Goal: Task Accomplishment & Management: Manage account settings

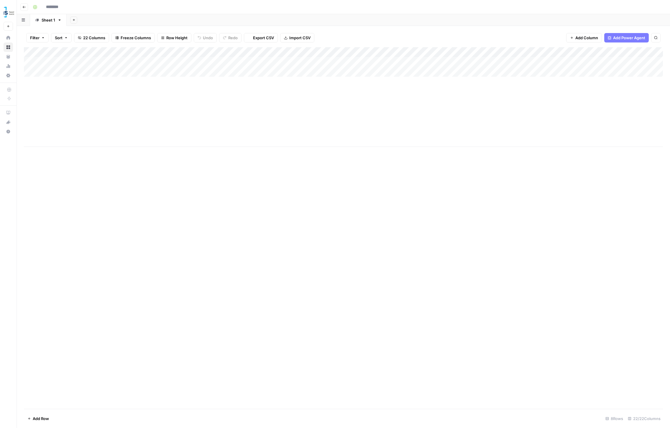
type input "**********"
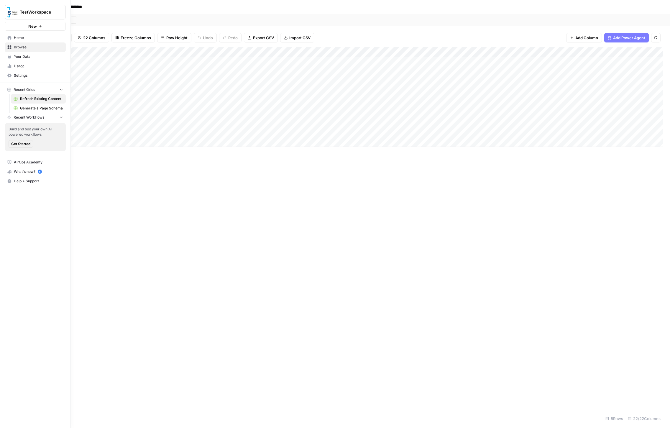
click at [21, 73] on span "Settings" at bounding box center [38, 75] width 49 height 5
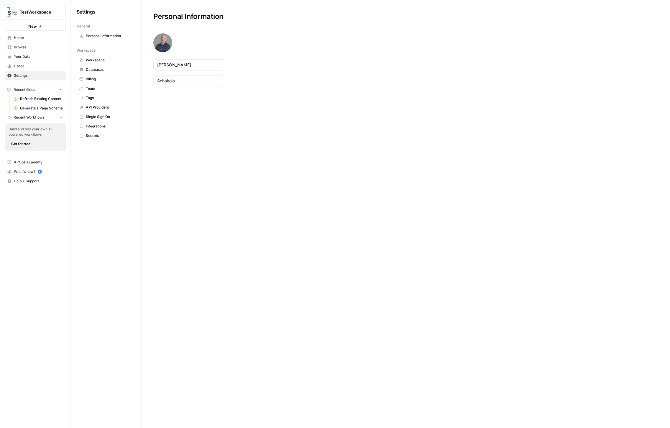
click at [94, 86] on span "Team" at bounding box center [109, 88] width 47 height 5
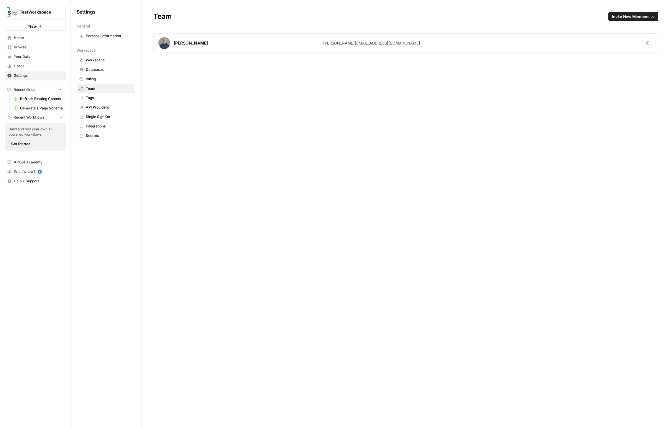
click at [632, 15] on span "Invite New Members" at bounding box center [630, 17] width 37 height 6
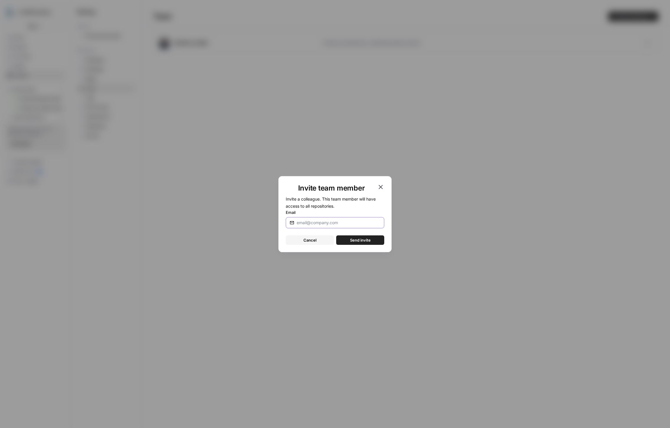
click at [306, 224] on input "Email" at bounding box center [339, 223] width 84 height 6
type input "[PERSON_NAME][EMAIL_ADDRESS][DOMAIN_NAME]"
click at [363, 240] on span "Send invite" at bounding box center [360, 240] width 21 height 6
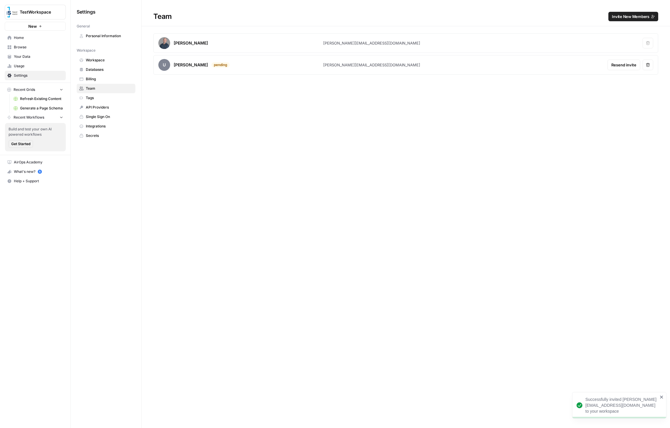
click at [645, 17] on span "Invite New Members" at bounding box center [630, 17] width 37 height 6
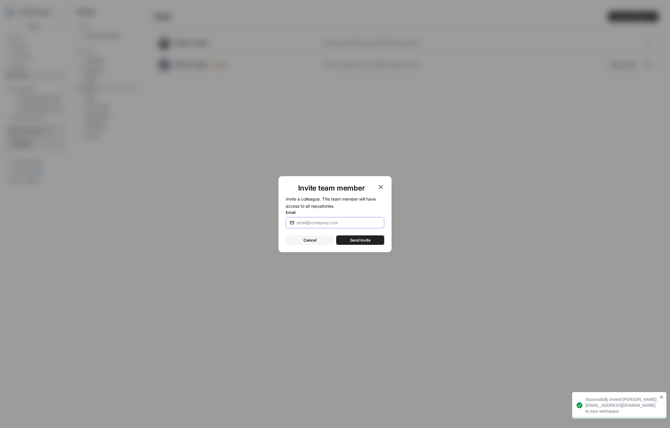
click at [309, 223] on input "Email" at bounding box center [339, 223] width 84 height 6
type input "[PERSON_NAME][EMAIL_ADDRESS][DOMAIN_NAME]"
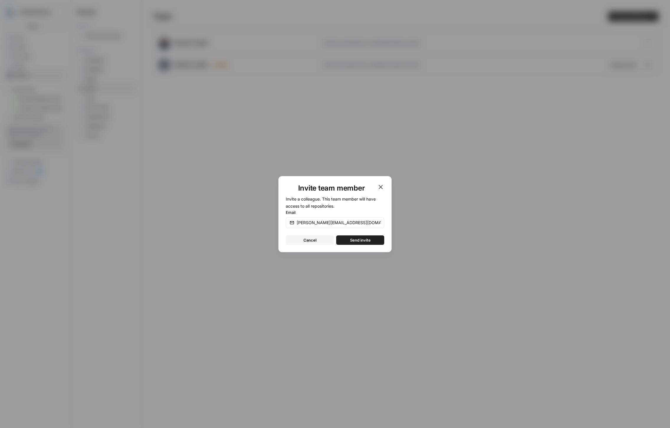
click at [366, 240] on span "Send invite" at bounding box center [360, 240] width 21 height 6
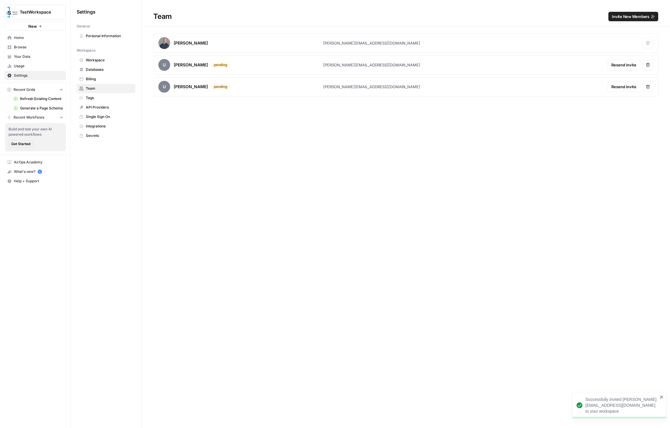
click at [619, 16] on span "Invite New Members" at bounding box center [630, 17] width 37 height 6
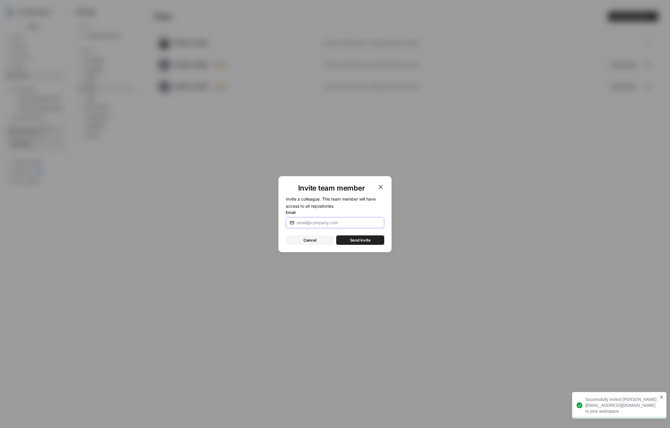
click at [317, 220] on input "Email" at bounding box center [339, 223] width 84 height 6
type input "[EMAIL_ADDRESS][DOMAIN_NAME]"
click at [355, 239] on span "Send invite" at bounding box center [360, 240] width 21 height 6
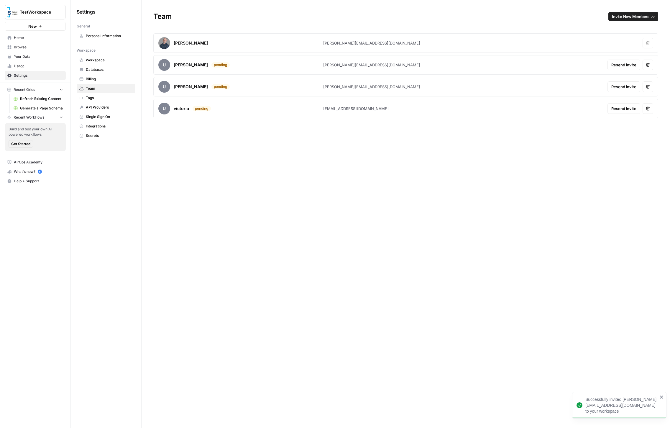
click at [619, 17] on span "Invite New Members" at bounding box center [630, 17] width 37 height 6
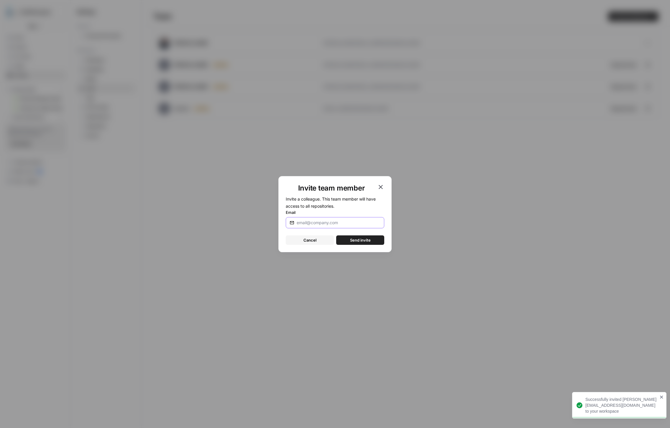
click at [309, 224] on input "Email" at bounding box center [339, 223] width 84 height 6
type input "[EMAIL_ADDRESS][DOMAIN_NAME]"
click at [360, 239] on span "Send invite" at bounding box center [360, 240] width 21 height 6
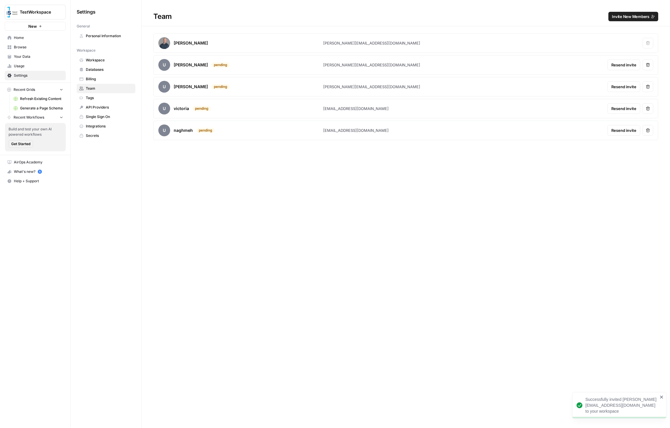
click at [628, 16] on span "Invite New Members" at bounding box center [630, 17] width 37 height 6
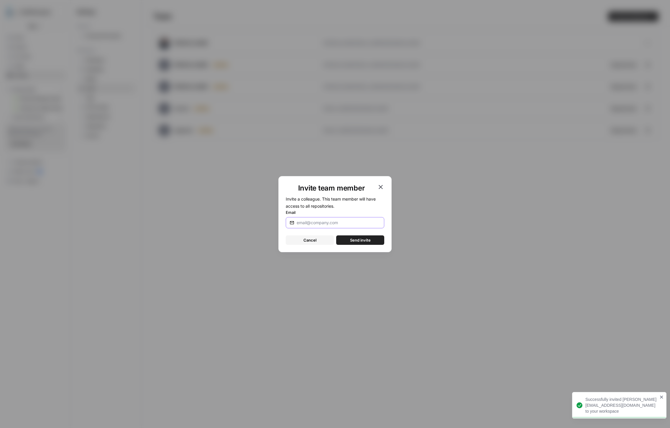
click at [339, 224] on input "Email" at bounding box center [339, 223] width 84 height 6
type input "[PERSON_NAME][EMAIL_ADDRESS][DOMAIN_NAME]"
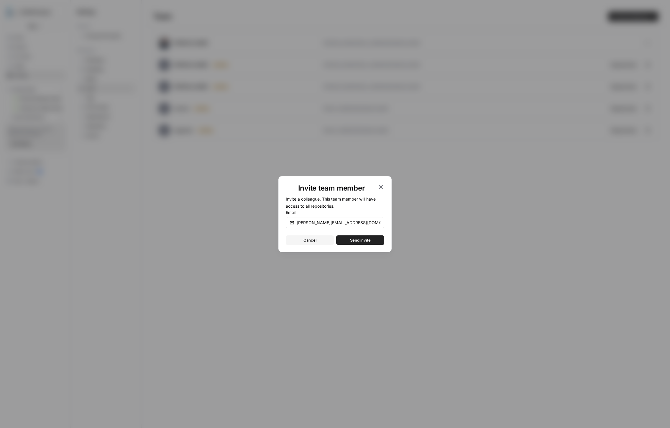
click at [356, 239] on span "Send invite" at bounding box center [360, 240] width 21 height 6
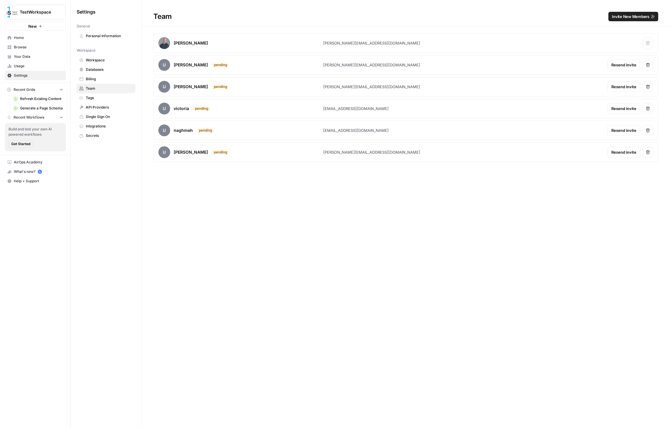
click at [631, 16] on span "Invite New Members" at bounding box center [630, 17] width 37 height 6
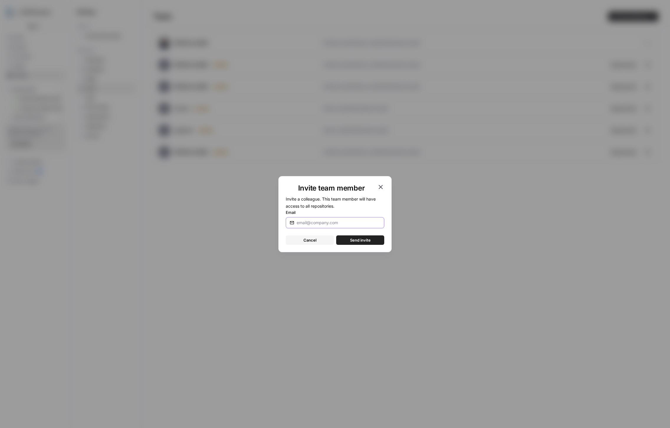
click at [304, 224] on input "Email" at bounding box center [339, 223] width 84 height 6
type input "[EMAIL_ADDRESS][DOMAIN_NAME]"
click at [358, 237] on button "Send invite" at bounding box center [360, 239] width 48 height 9
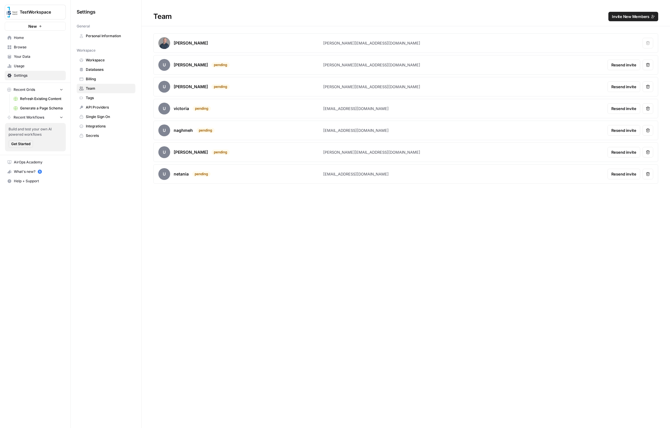
click at [426, 230] on div "Team Invite New Members Brandon Schakola [EMAIL_ADDRESS][DOMAIN_NAME] Remove us…" at bounding box center [406, 214] width 529 height 428
click at [470, 22] on h1 "Team Invite New Members" at bounding box center [406, 13] width 529 height 26
click at [622, 17] on span "Invite New Members" at bounding box center [630, 17] width 37 height 6
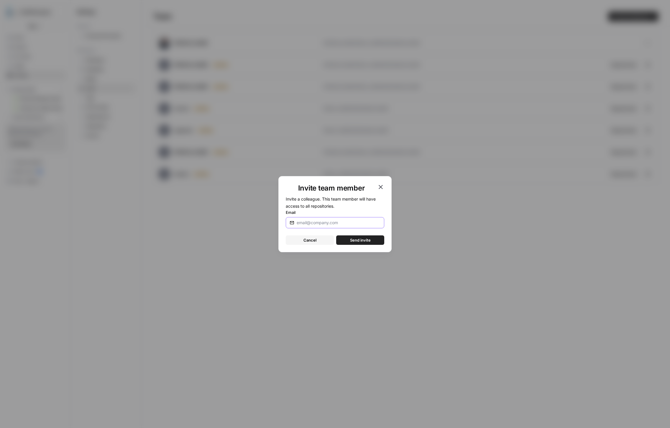
click at [316, 224] on input "Email" at bounding box center [339, 223] width 84 height 6
type input "[EMAIL_ADDRESS][DOMAIN_NAME]"
click at [358, 240] on span "Send invite" at bounding box center [360, 240] width 21 height 6
